Goal: Transaction & Acquisition: Download file/media

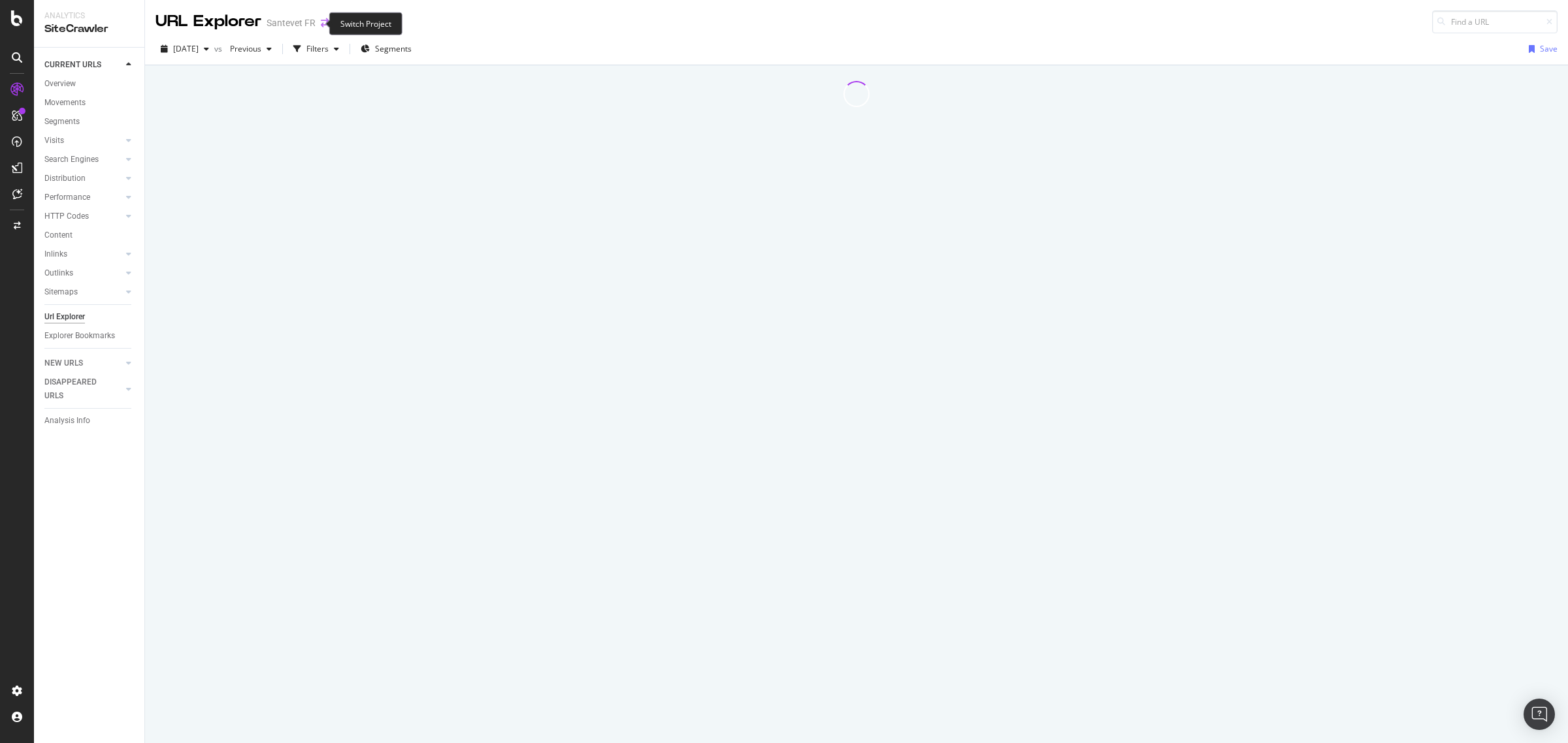
click at [321, 20] on icon "arrow-right-arrow-left" at bounding box center [325, 23] width 8 height 9
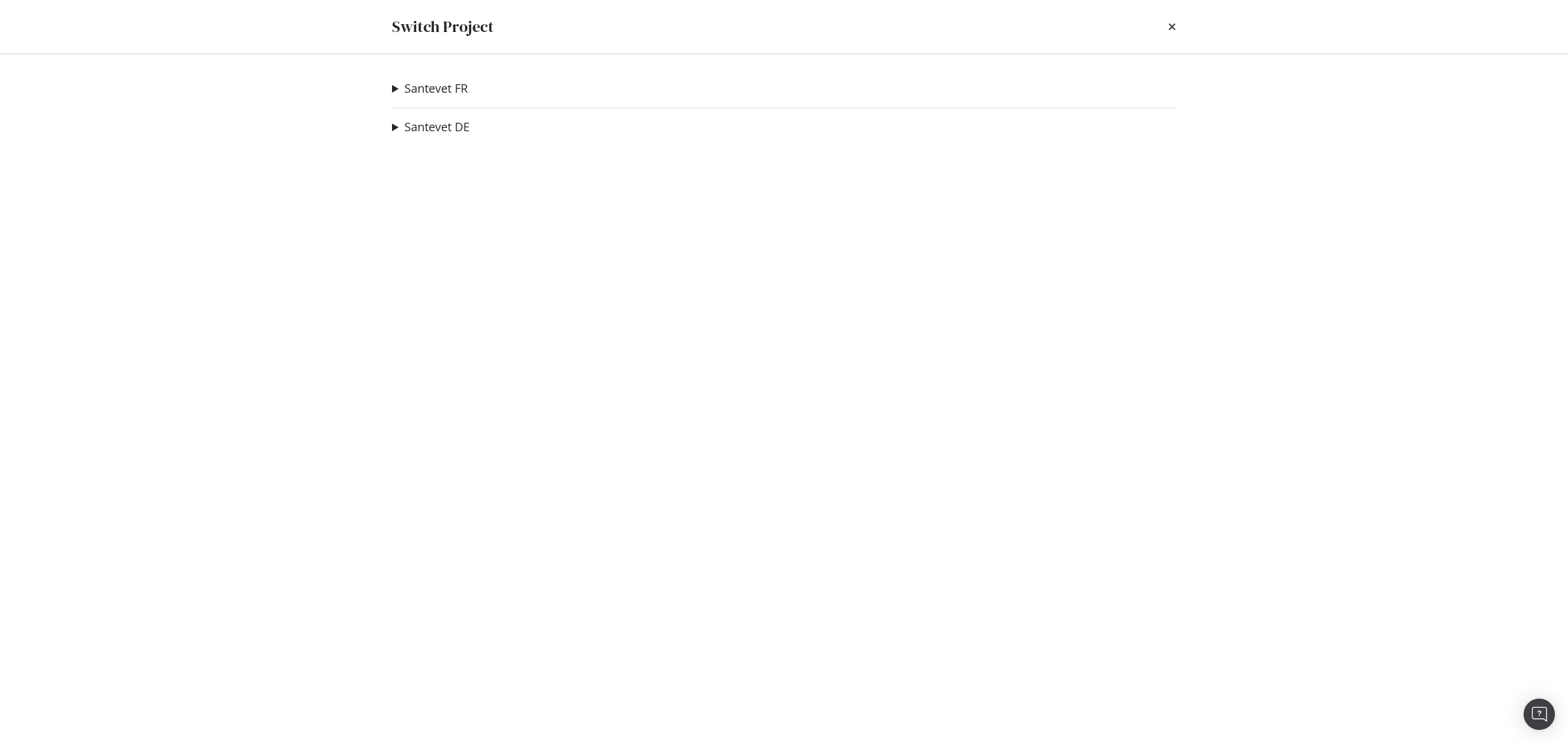
click at [394, 85] on summary "Santevet FR" at bounding box center [430, 89] width 76 height 17
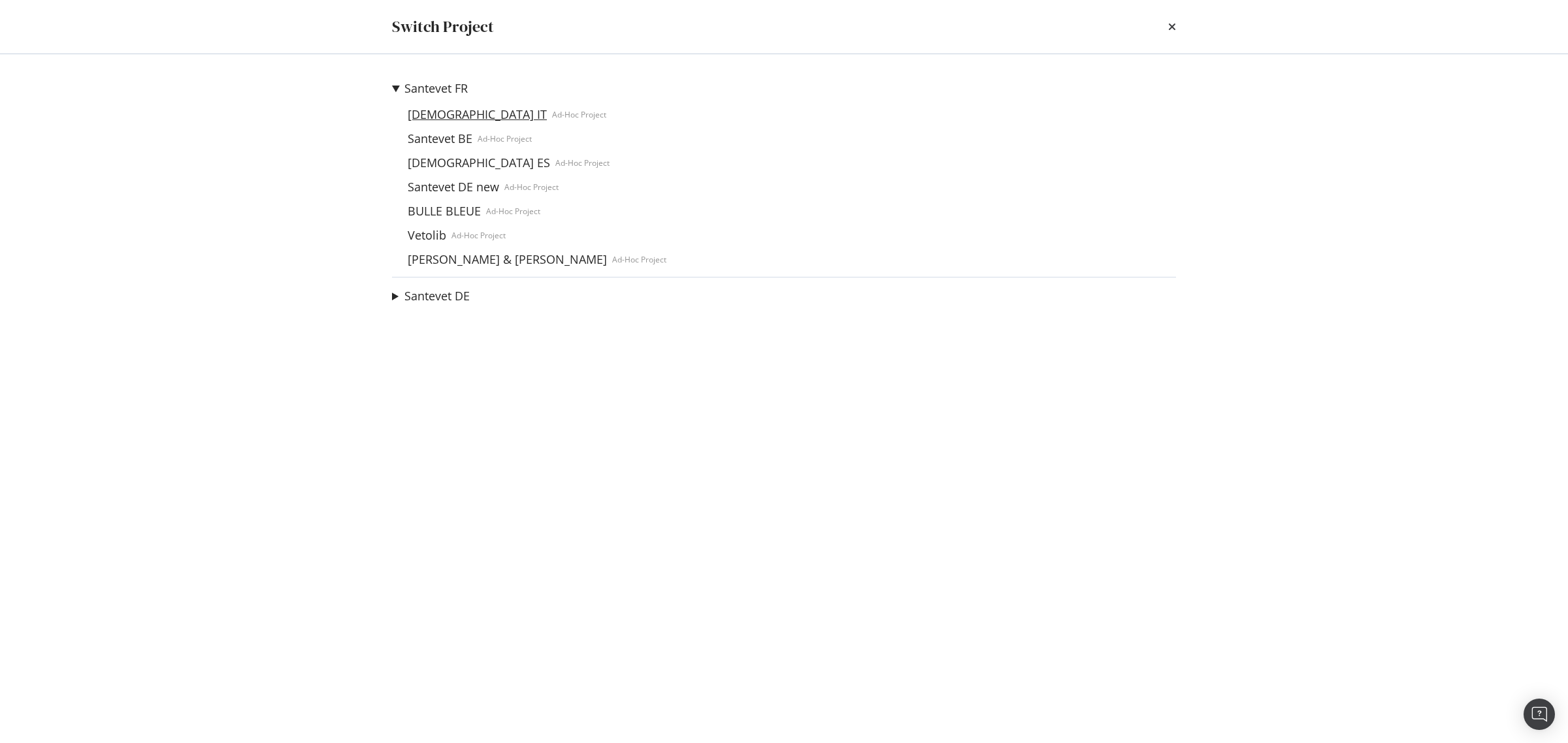
click at [452, 112] on link "[DEMOGRAPHIC_DATA] IT" at bounding box center [477, 115] width 149 height 14
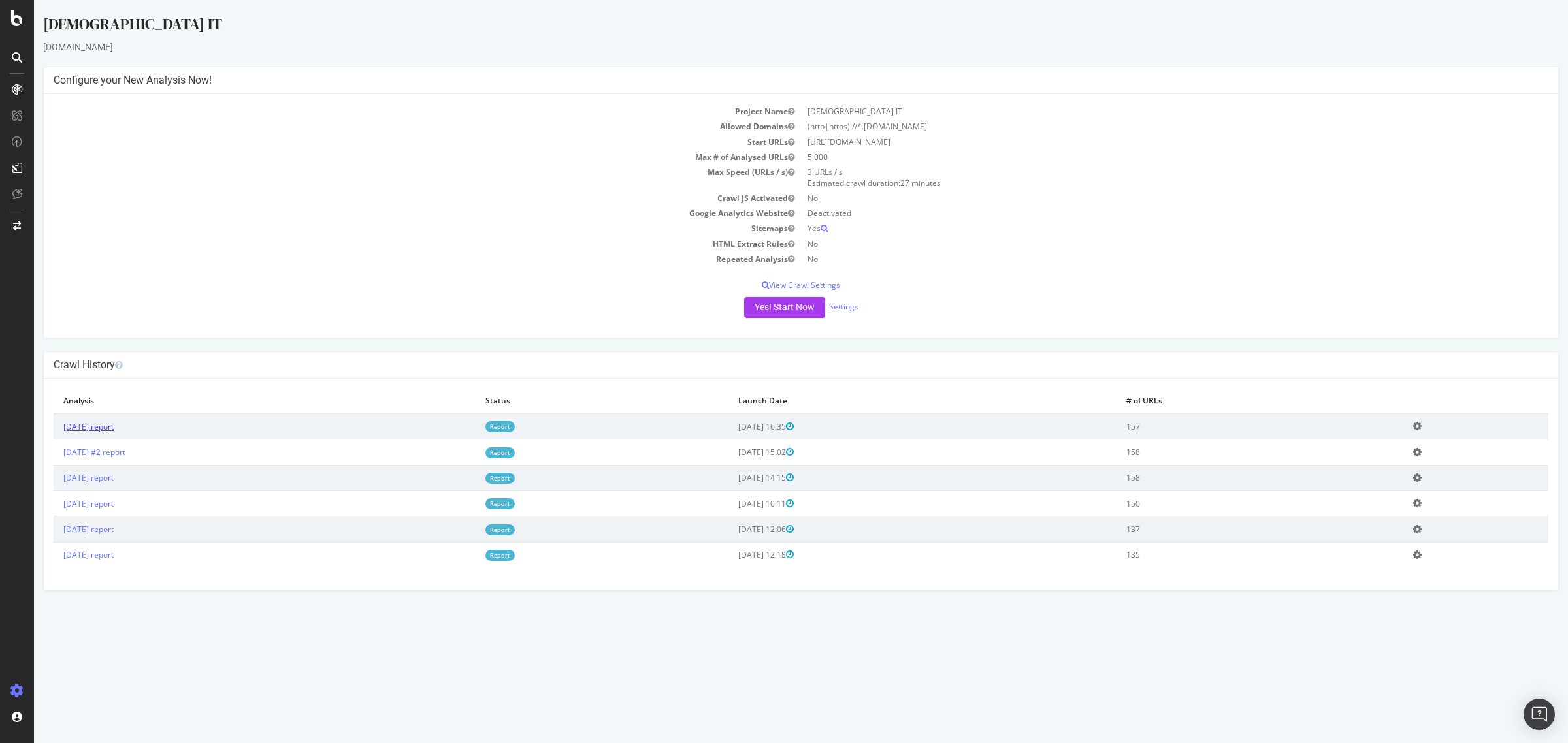
click at [106, 422] on link "[DATE] report" at bounding box center [89, 426] width 51 height 11
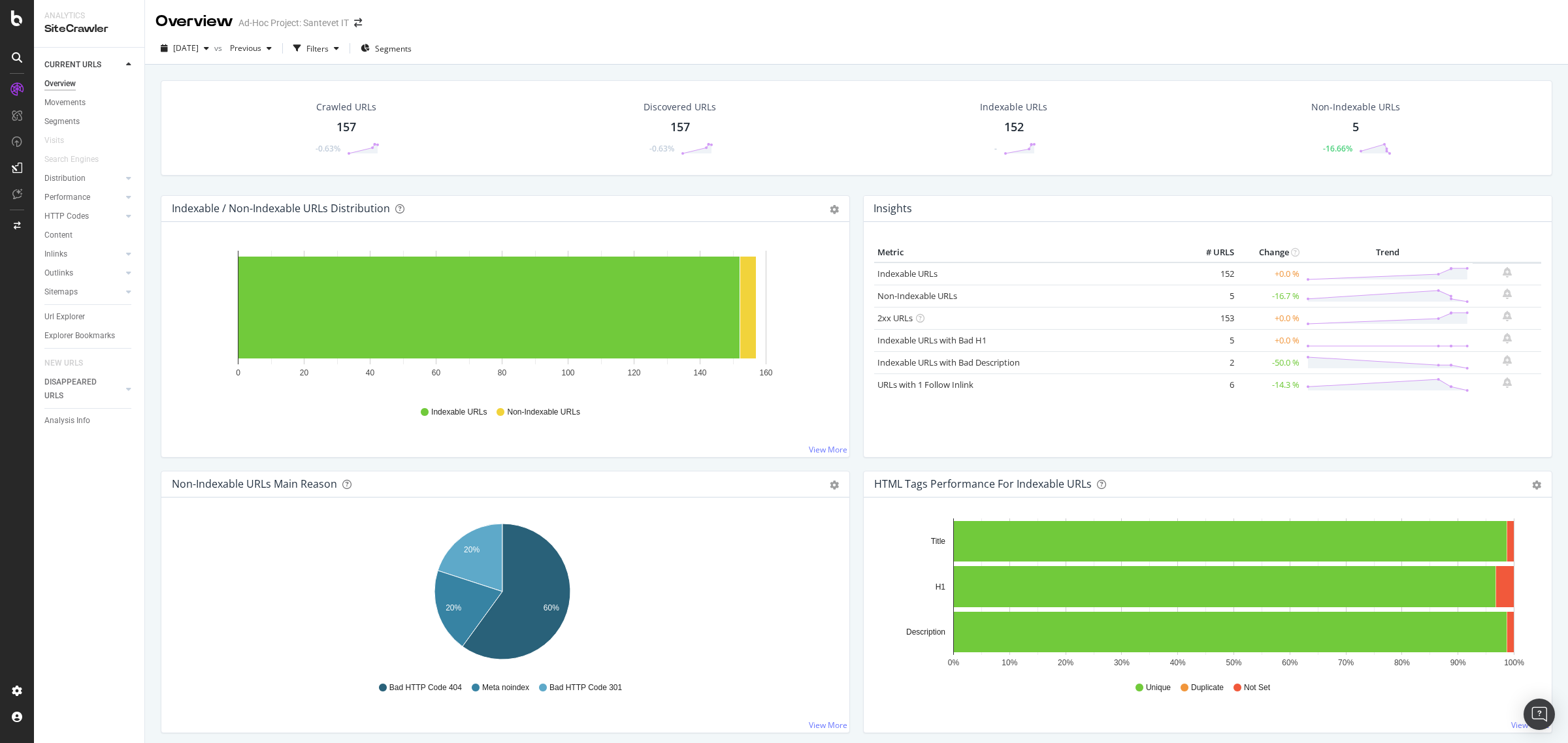
click at [348, 122] on div "157" at bounding box center [346, 127] width 20 height 17
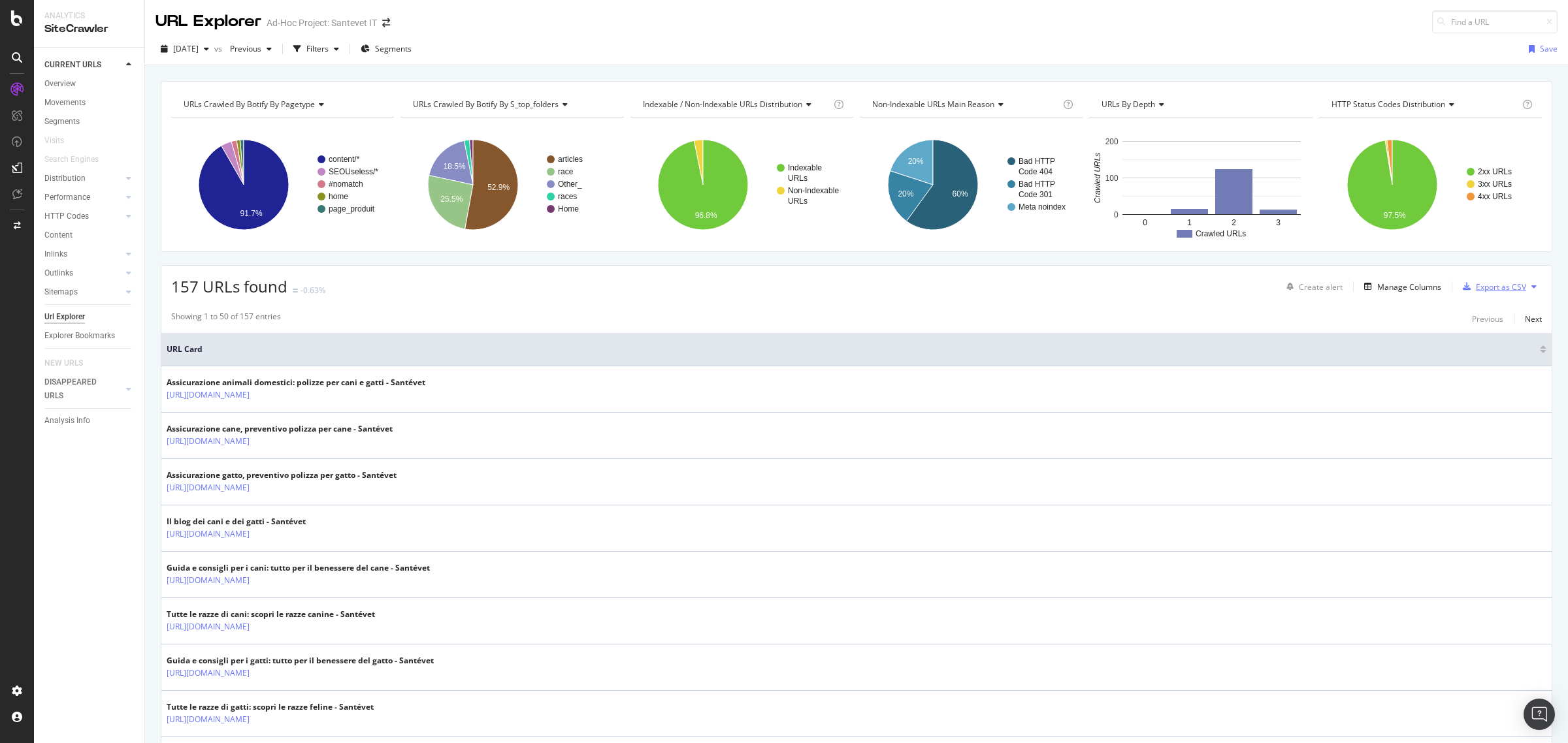
click at [1476, 286] on div "Export as CSV" at bounding box center [1501, 287] width 51 height 11
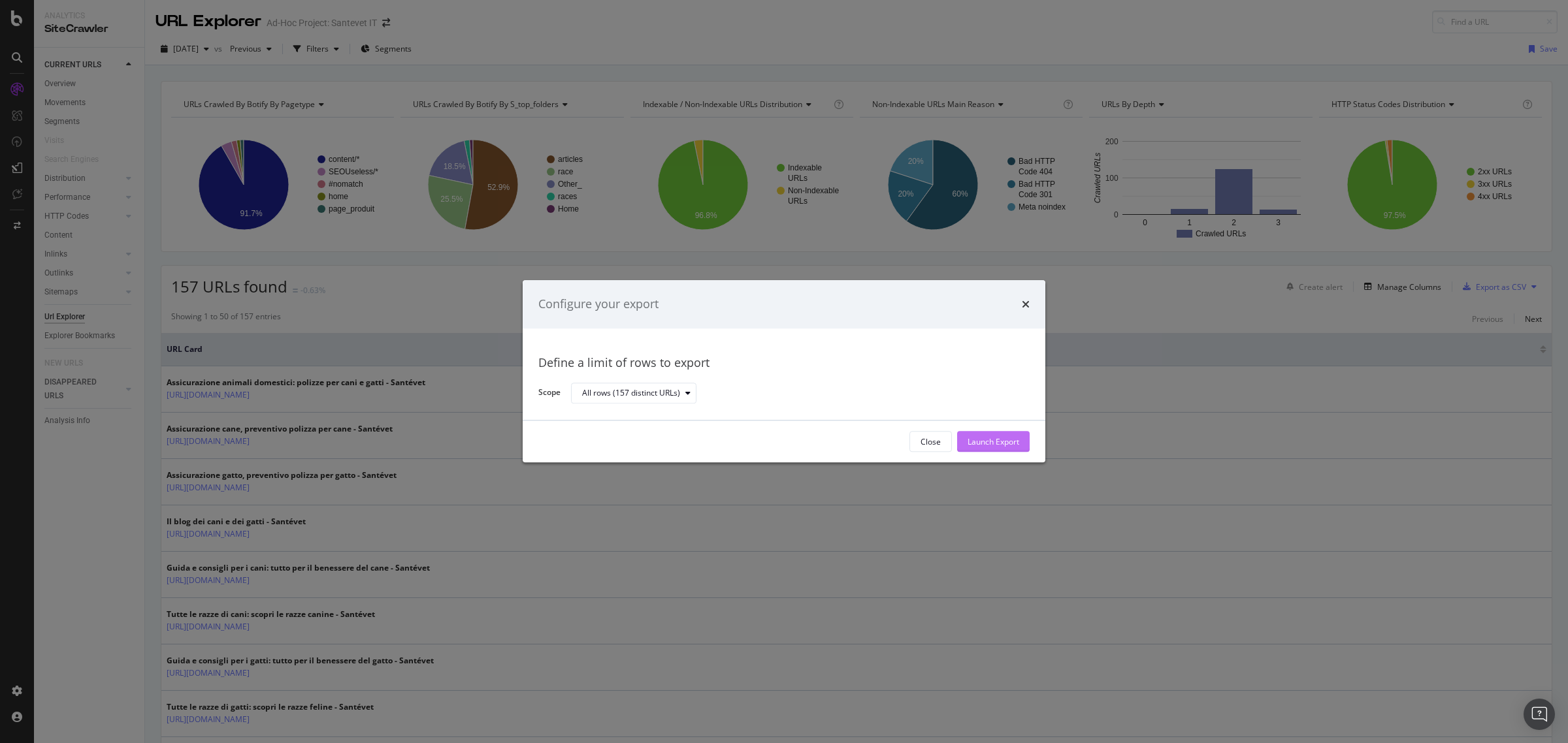
click at [1014, 443] on div "Launch Export" at bounding box center [993, 442] width 51 height 11
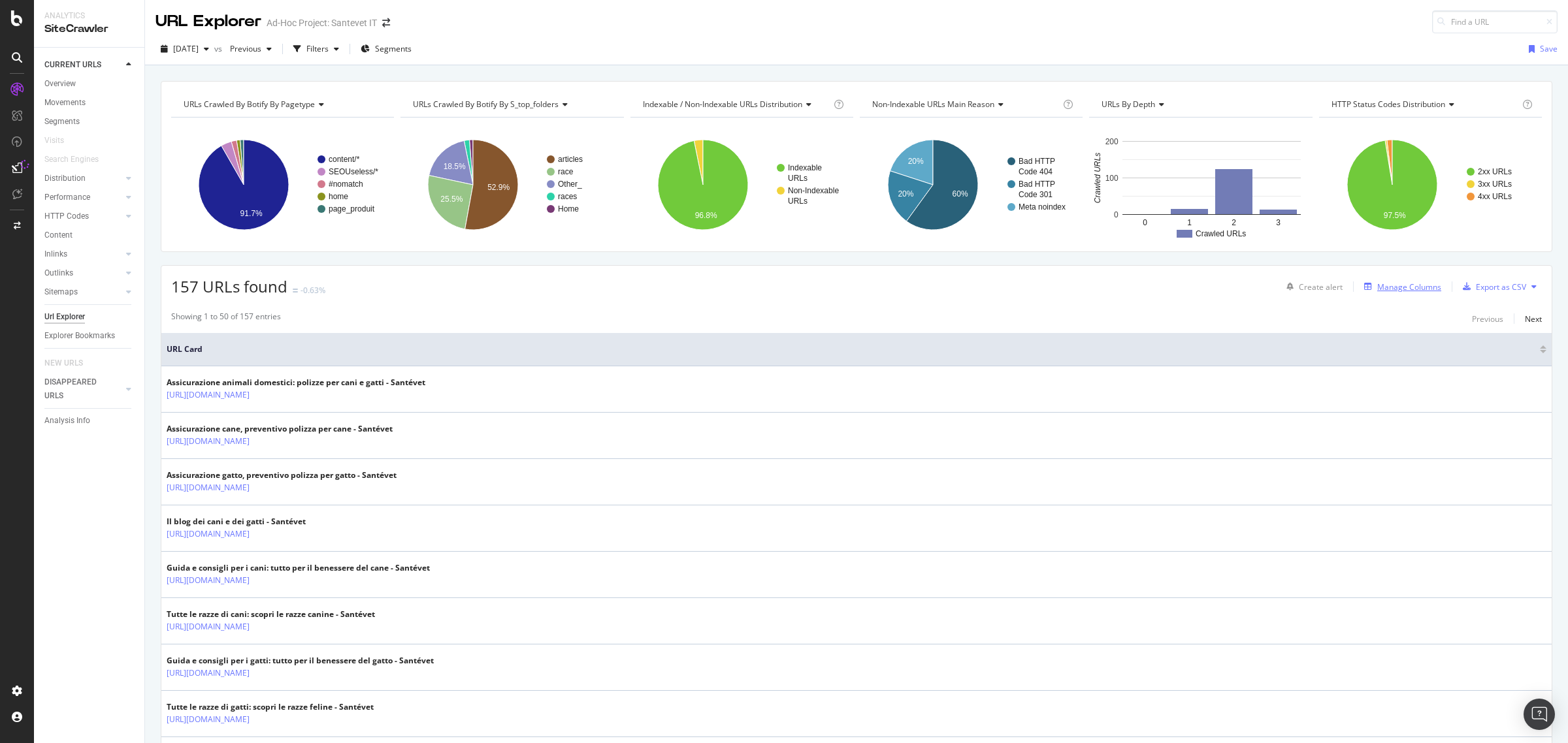
click at [1380, 279] on button "Manage Columns" at bounding box center [1400, 286] width 83 height 15
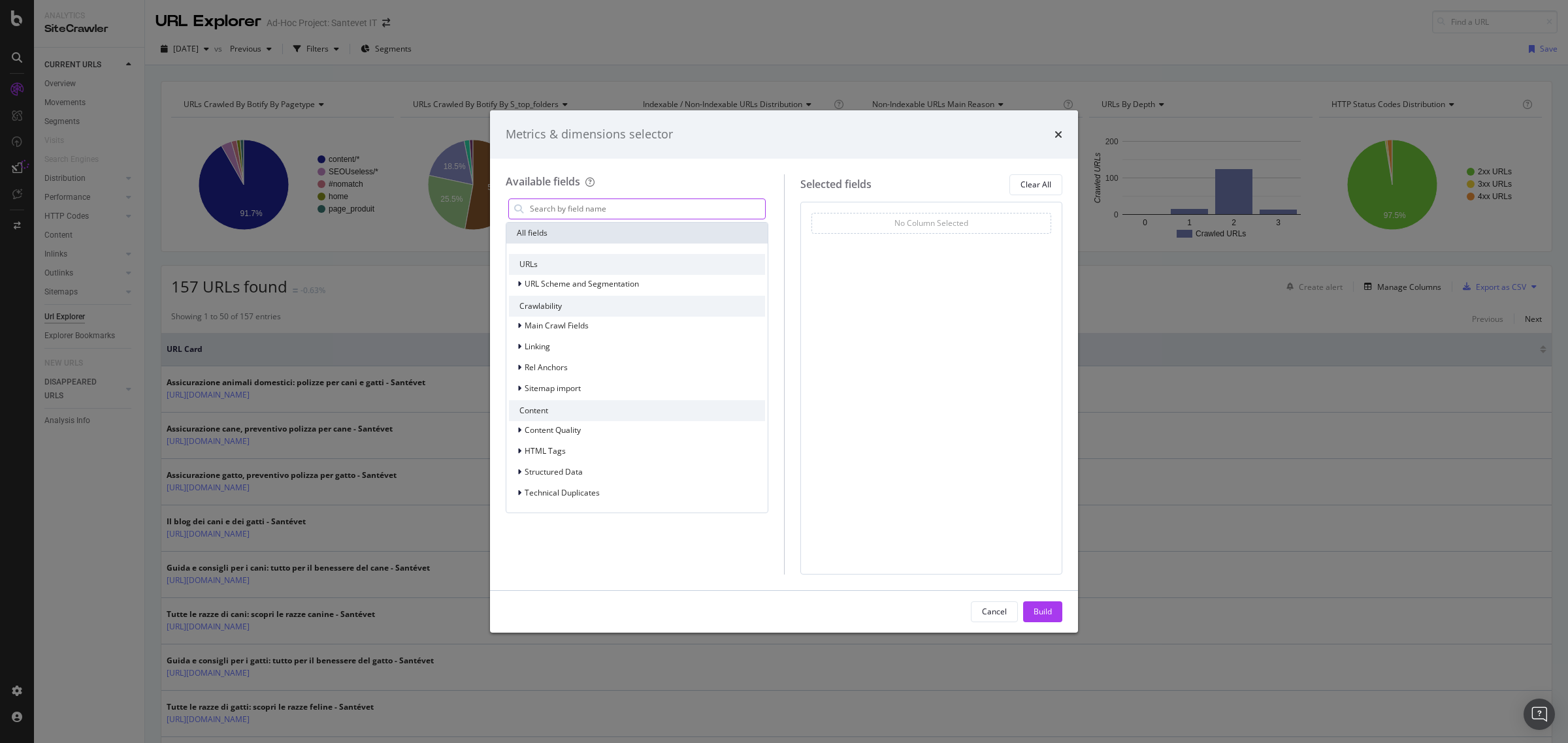
click at [704, 207] on input "modal" at bounding box center [646, 209] width 237 height 20
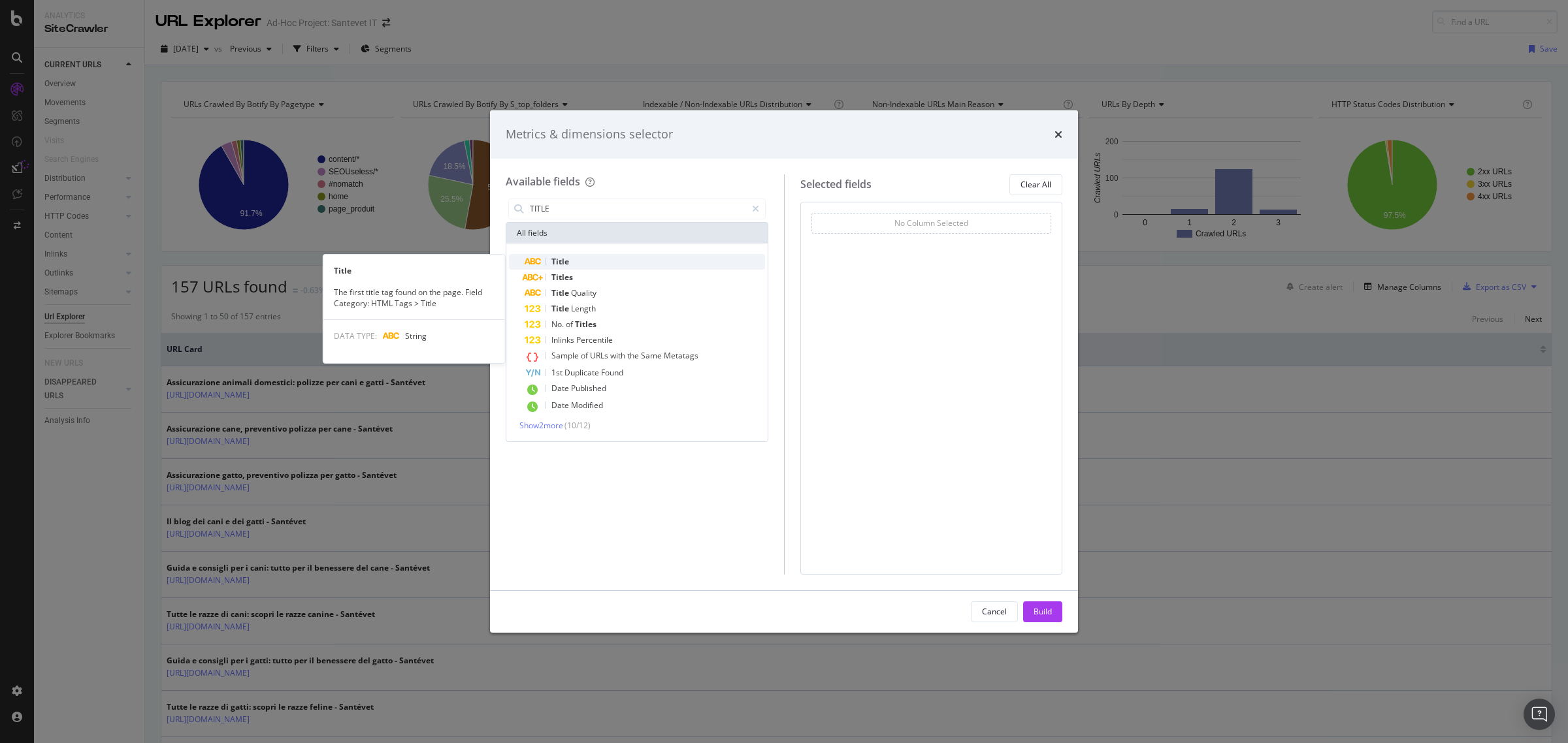
type input "TITLE"
click at [606, 259] on div "Title" at bounding box center [645, 262] width 240 height 15
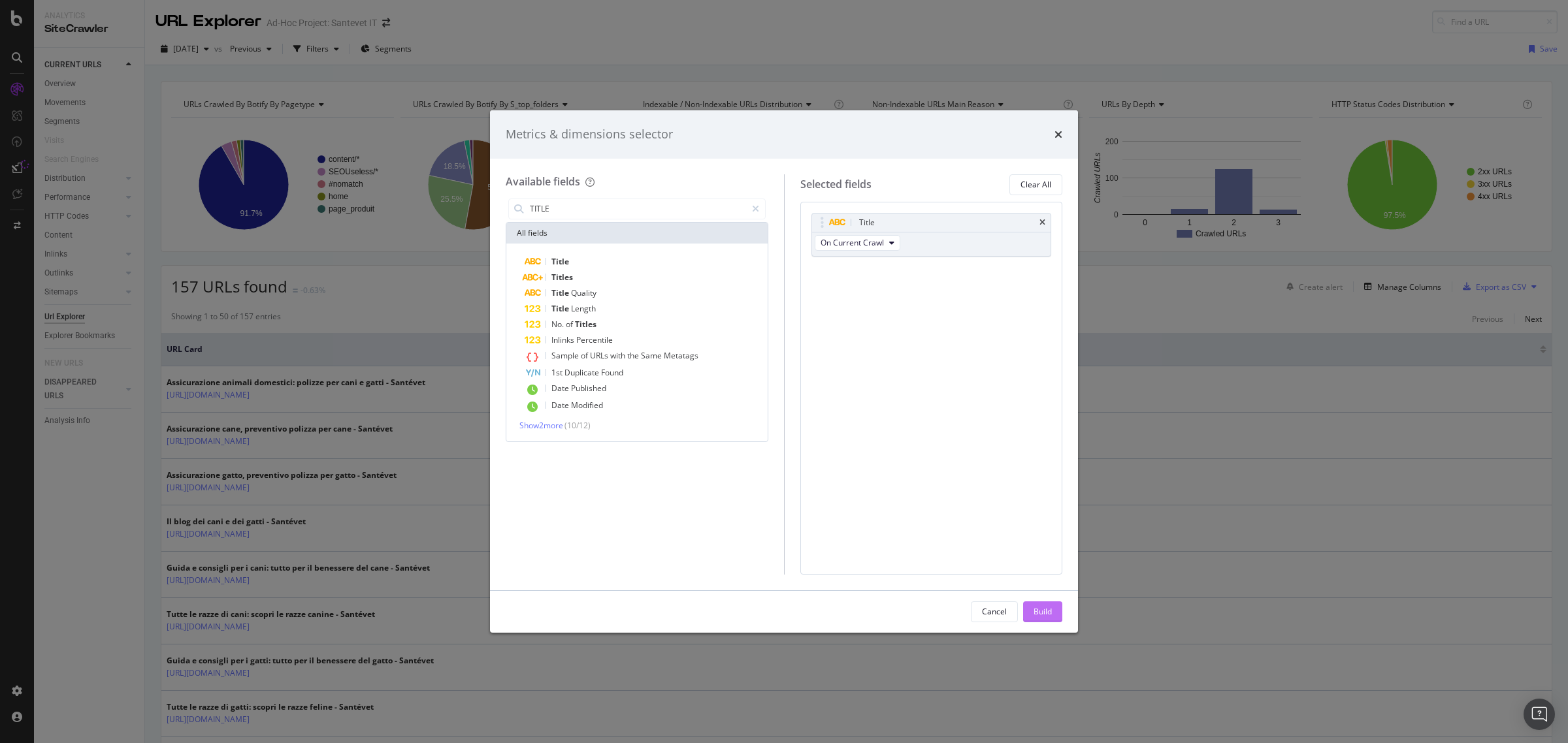
click at [1049, 614] on div "Build" at bounding box center [1043, 611] width 18 height 11
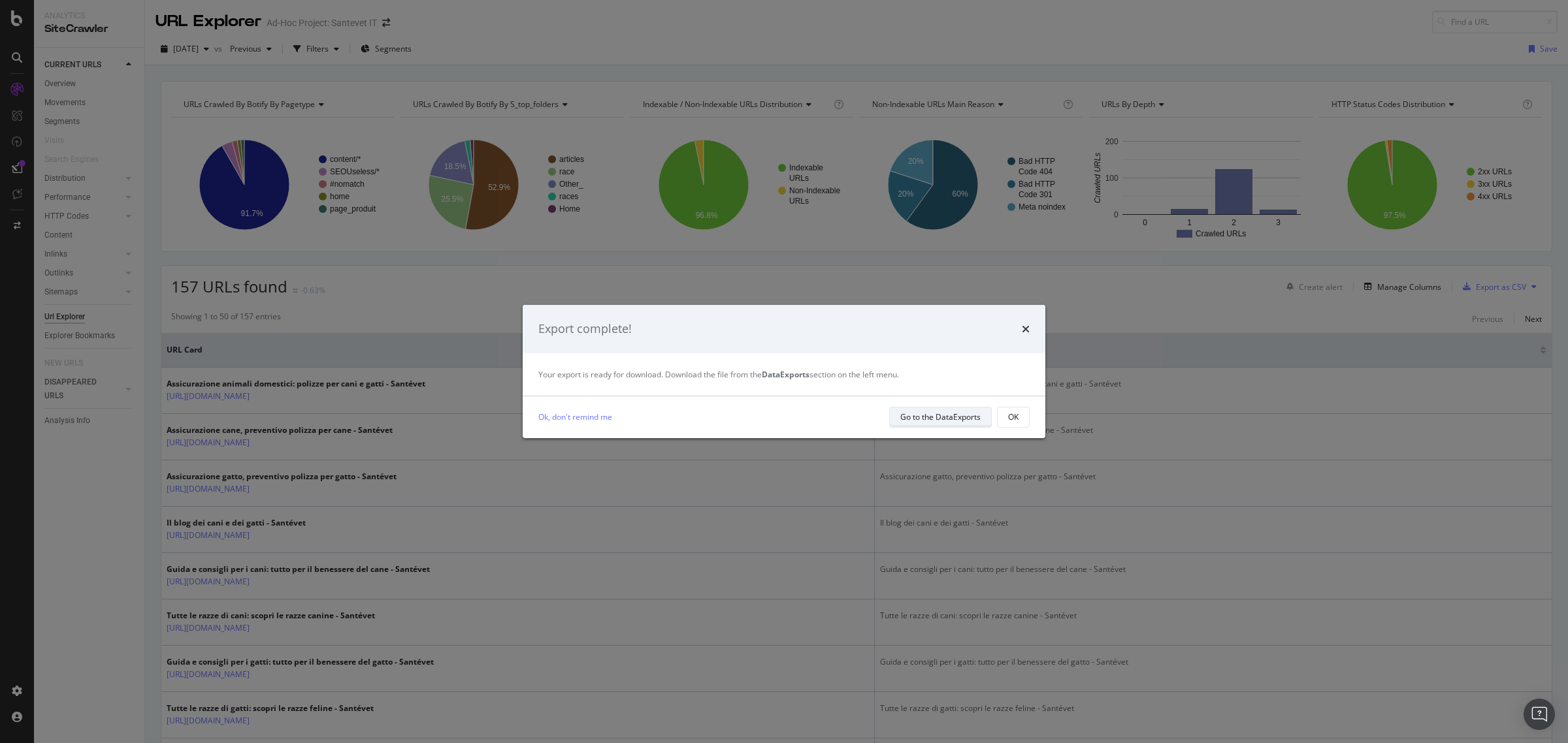
click at [919, 421] on div "Go to the DataExports" at bounding box center [940, 417] width 80 height 11
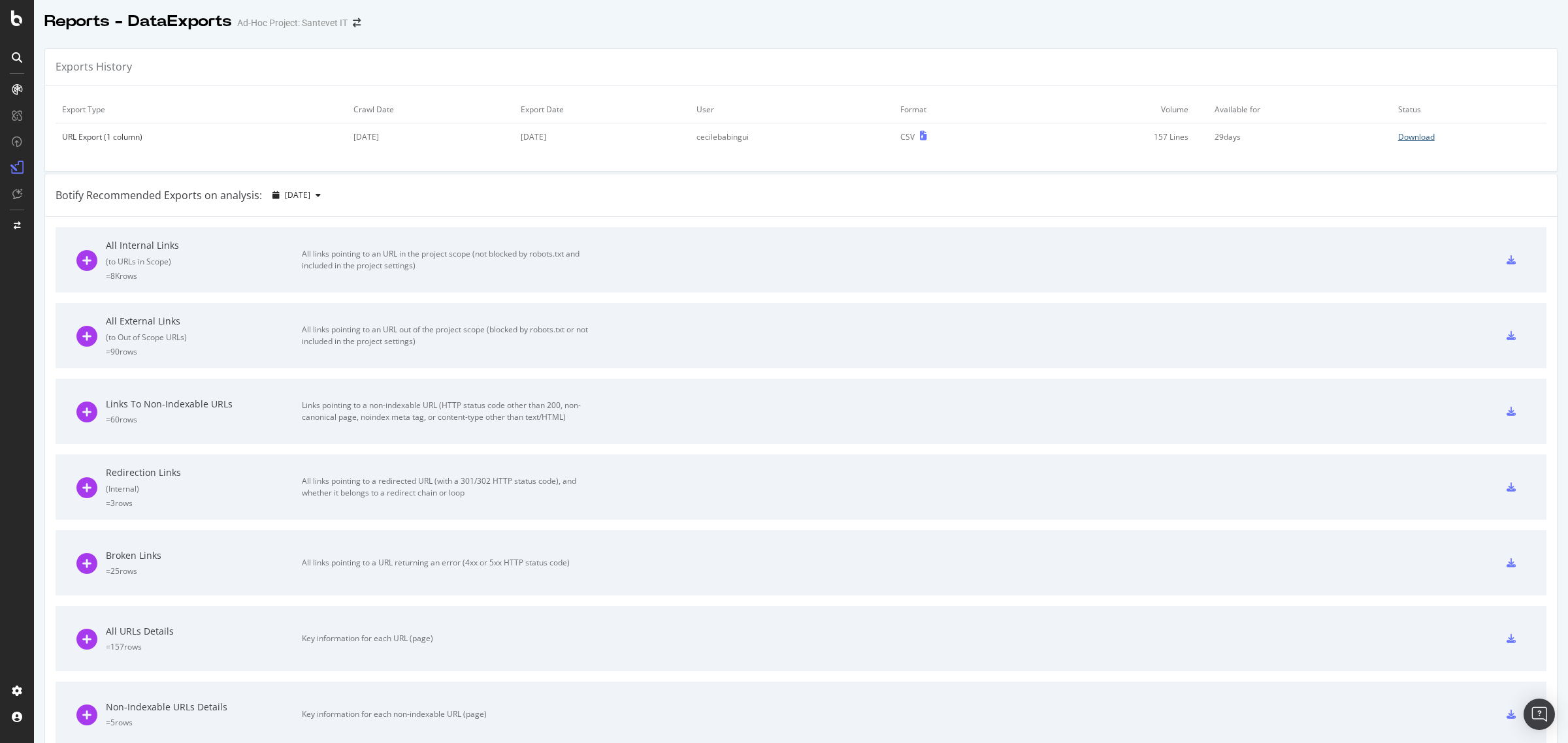
click at [1398, 138] on div "Download" at bounding box center [1416, 137] width 37 height 11
